Goal: Navigation & Orientation: Go to known website

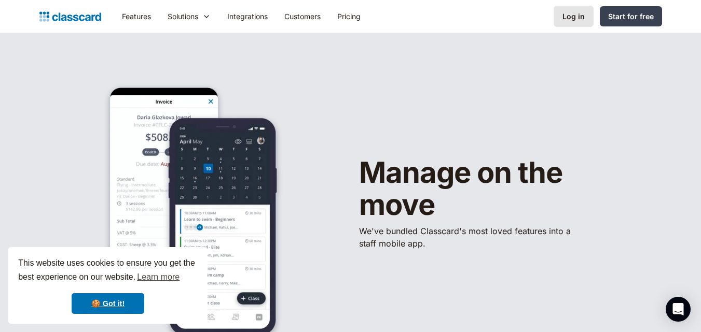
click at [575, 12] on div "Log in" at bounding box center [573, 16] width 22 height 11
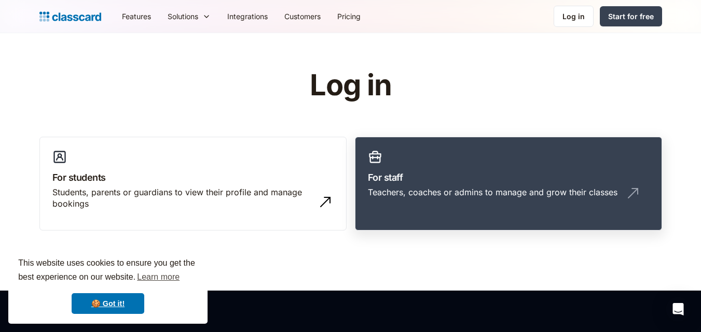
click at [393, 175] on h3 "For staff" at bounding box center [508, 178] width 281 height 14
